Goal: Task Accomplishment & Management: Manage account settings

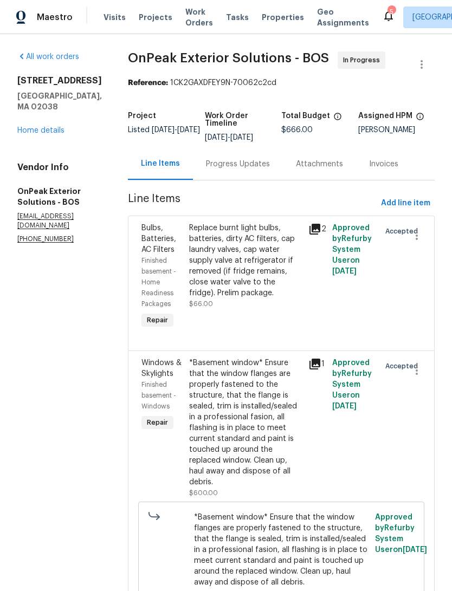
click at [274, 28] on div "Visits Projects Work Orders Tasks Properties Geo Assignments" at bounding box center [243, 18] width 279 height 22
click at [274, 23] on span "Properties" at bounding box center [283, 17] width 42 height 11
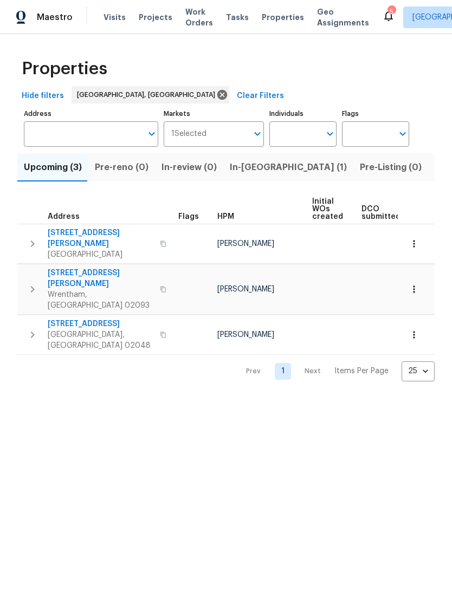
click at [435, 175] on span "Listed (12)" at bounding box center [457, 167] width 44 height 15
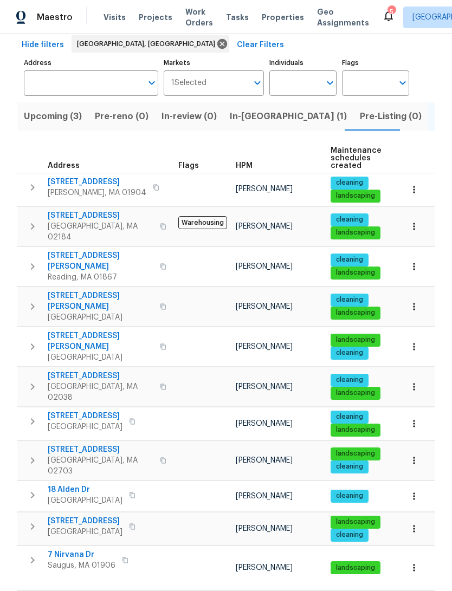
scroll to position [50, 0]
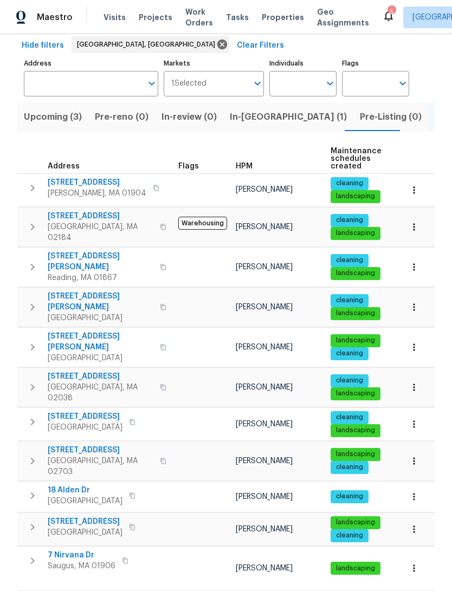
click at [67, 550] on span "7 Nirvana Dr" at bounding box center [82, 555] width 68 height 11
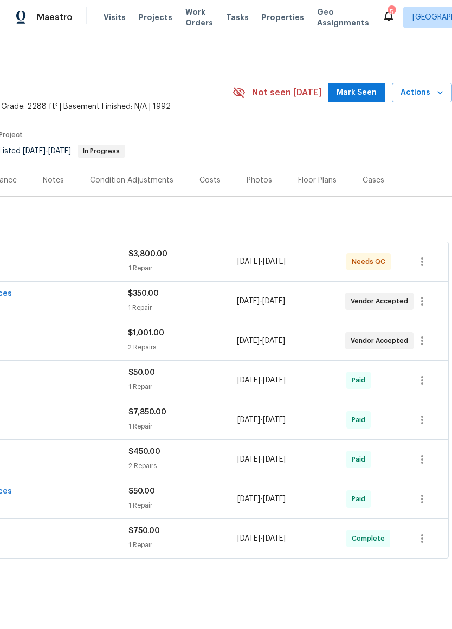
scroll to position [0, 160]
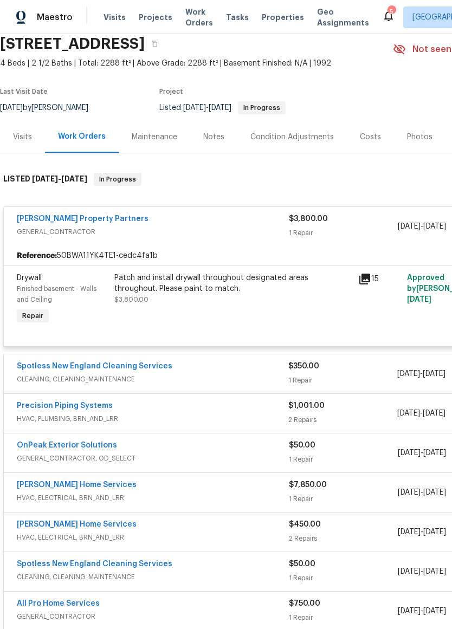
scroll to position [43, 0]
click at [99, 305] on div "Finished basement - Walls and Ceiling" at bounding box center [62, 295] width 91 height 22
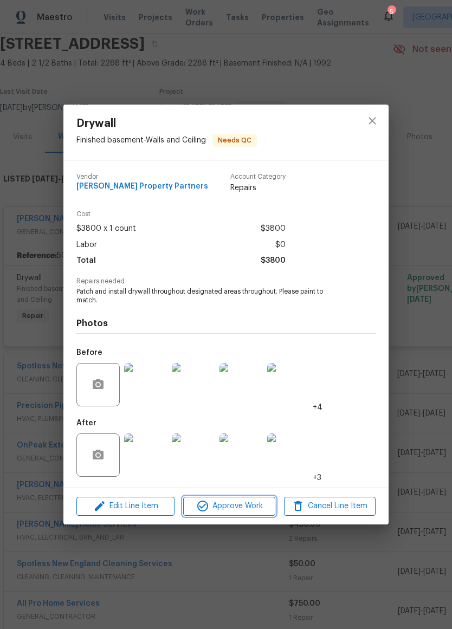
click at [243, 501] on span "Approve Work" at bounding box center [228, 507] width 85 height 14
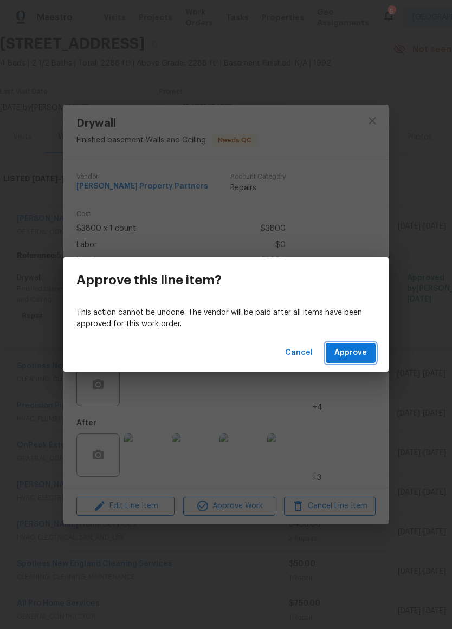
click at [364, 361] on button "Approve" at bounding box center [351, 353] width 50 height 20
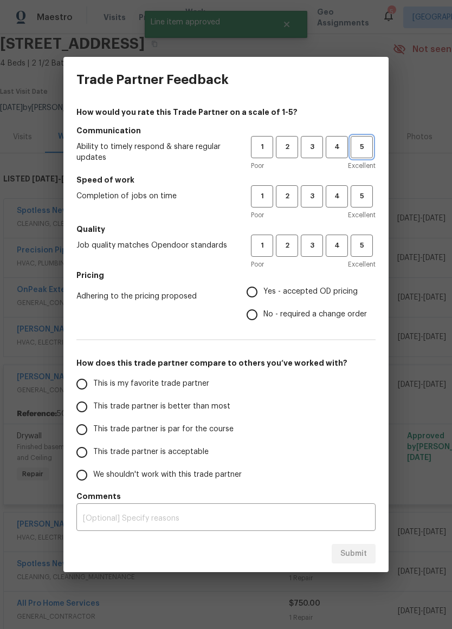
click at [372, 140] on button "5" at bounding box center [362, 147] width 22 height 22
click at [366, 186] on button "5" at bounding box center [362, 196] width 22 height 22
click at [371, 240] on span "5" at bounding box center [362, 246] width 20 height 12
click at [335, 293] on span "Yes - accepted OD pricing" at bounding box center [310, 291] width 94 height 11
click at [263, 293] on input "Yes - accepted OD pricing" at bounding box center [252, 292] width 23 height 23
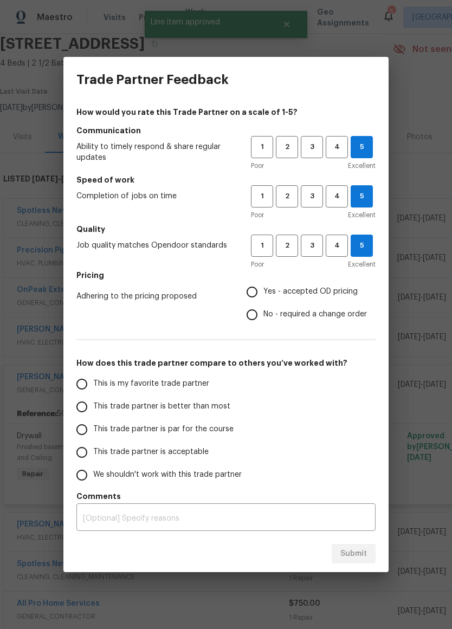
radio input "true"
click at [208, 401] on span "This trade partner is better than most" at bounding box center [161, 406] width 137 height 11
click at [93, 401] on input "This trade partner is better than most" at bounding box center [81, 407] width 23 height 23
click at [369, 557] on button "Submit" at bounding box center [354, 554] width 44 height 20
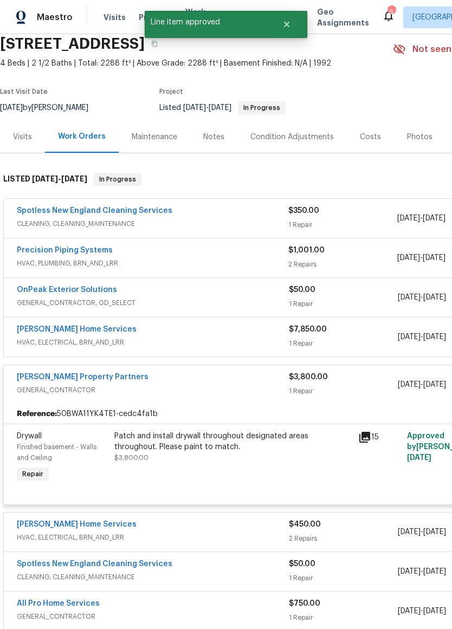
radio input "true"
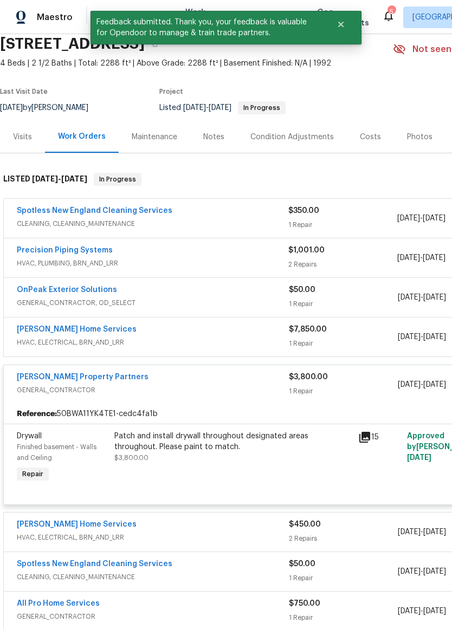
click at [220, 143] on div "Notes" at bounding box center [213, 137] width 21 height 11
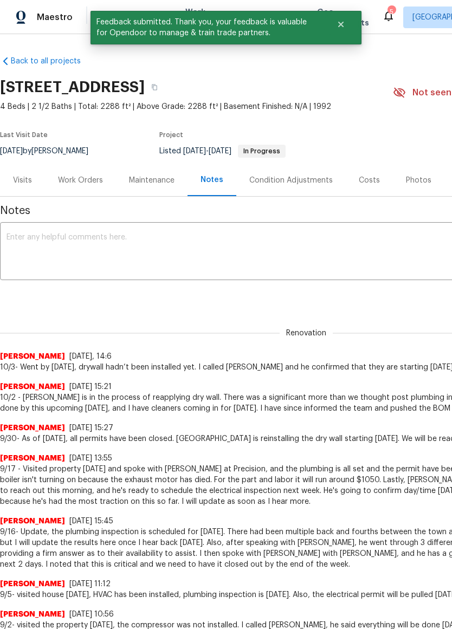
click at [41, 257] on textarea at bounding box center [307, 253] width 600 height 38
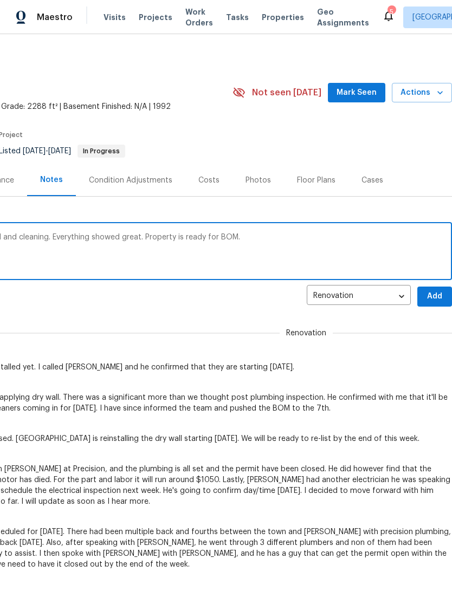
scroll to position [0, 160]
type textarea "10/8- Visited property [DATE] to QC drywall and cleaning. Everything showed gre…"
click at [437, 304] on span "Add" at bounding box center [434, 297] width 17 height 14
